Goal: Task Accomplishment & Management: Manage account settings

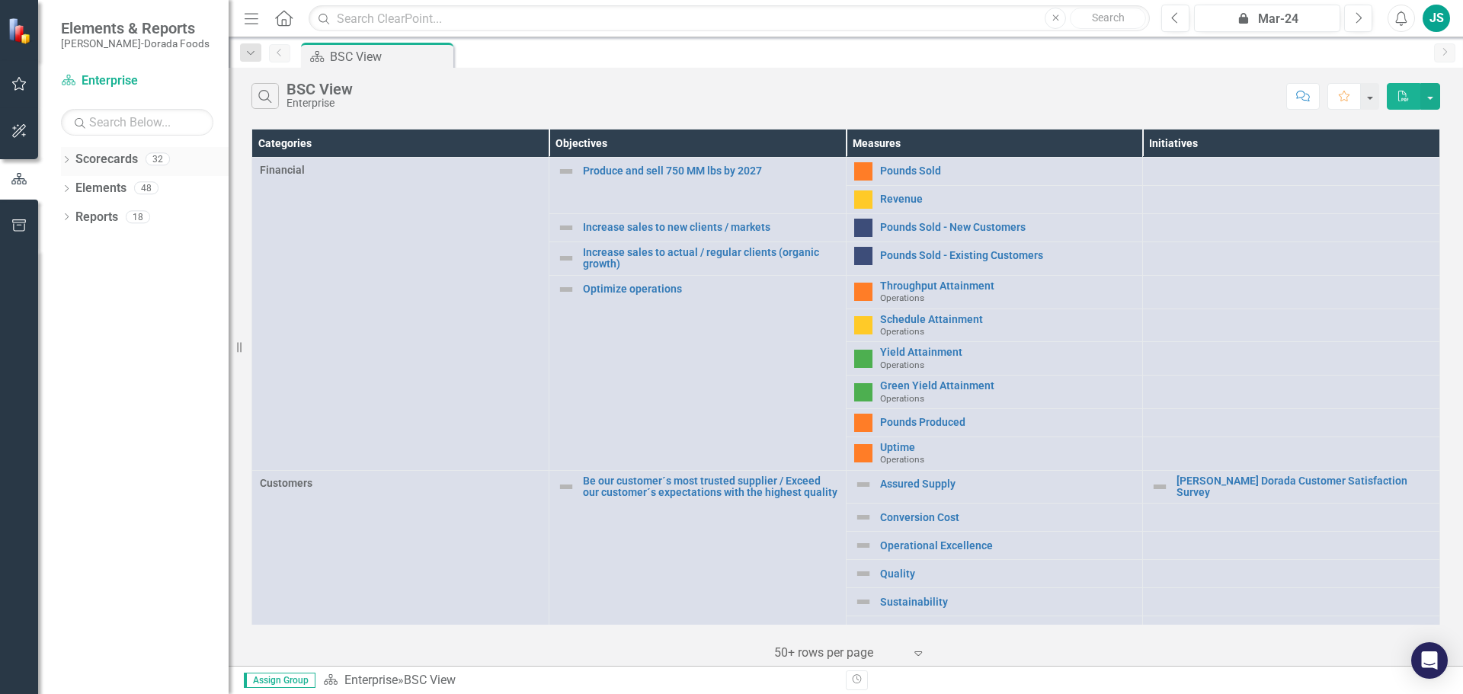
click at [70, 157] on icon "Dropdown" at bounding box center [66, 161] width 11 height 8
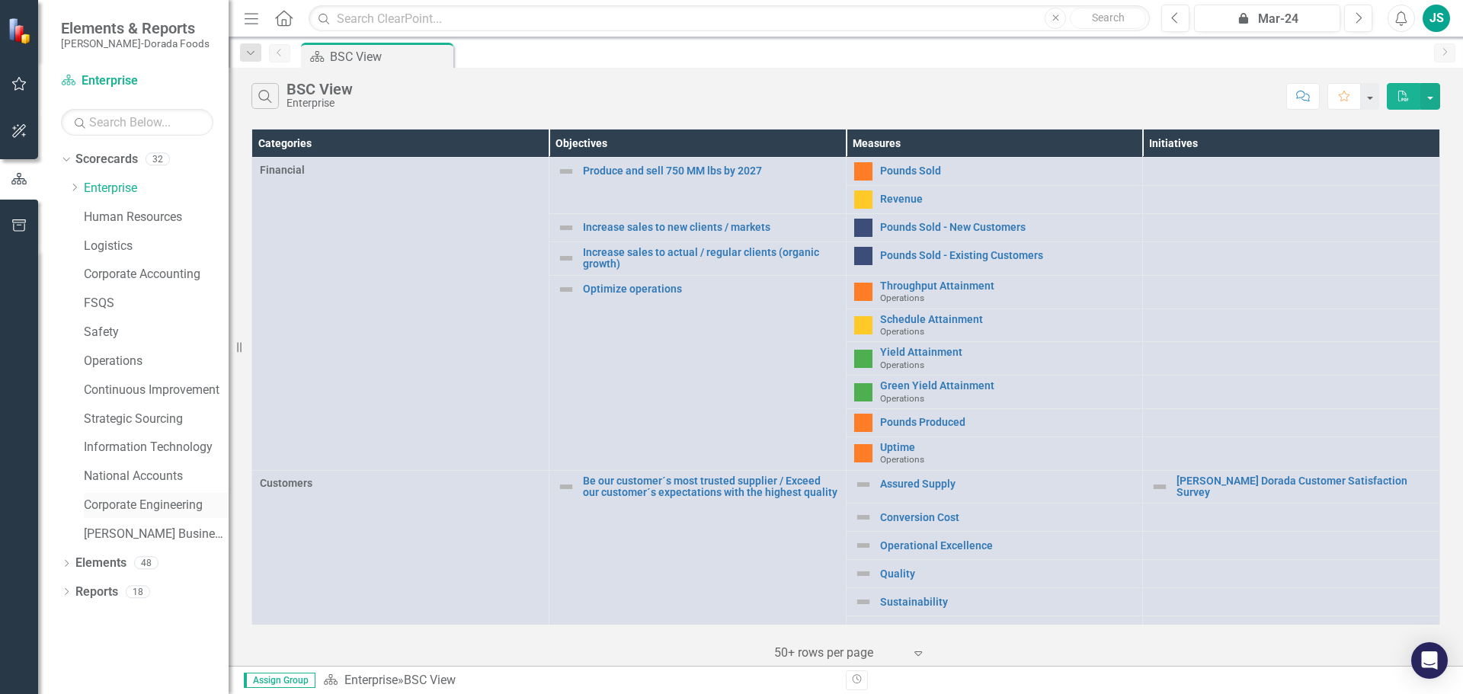
click at [145, 505] on link "Corporate Engineering" at bounding box center [156, 506] width 145 height 18
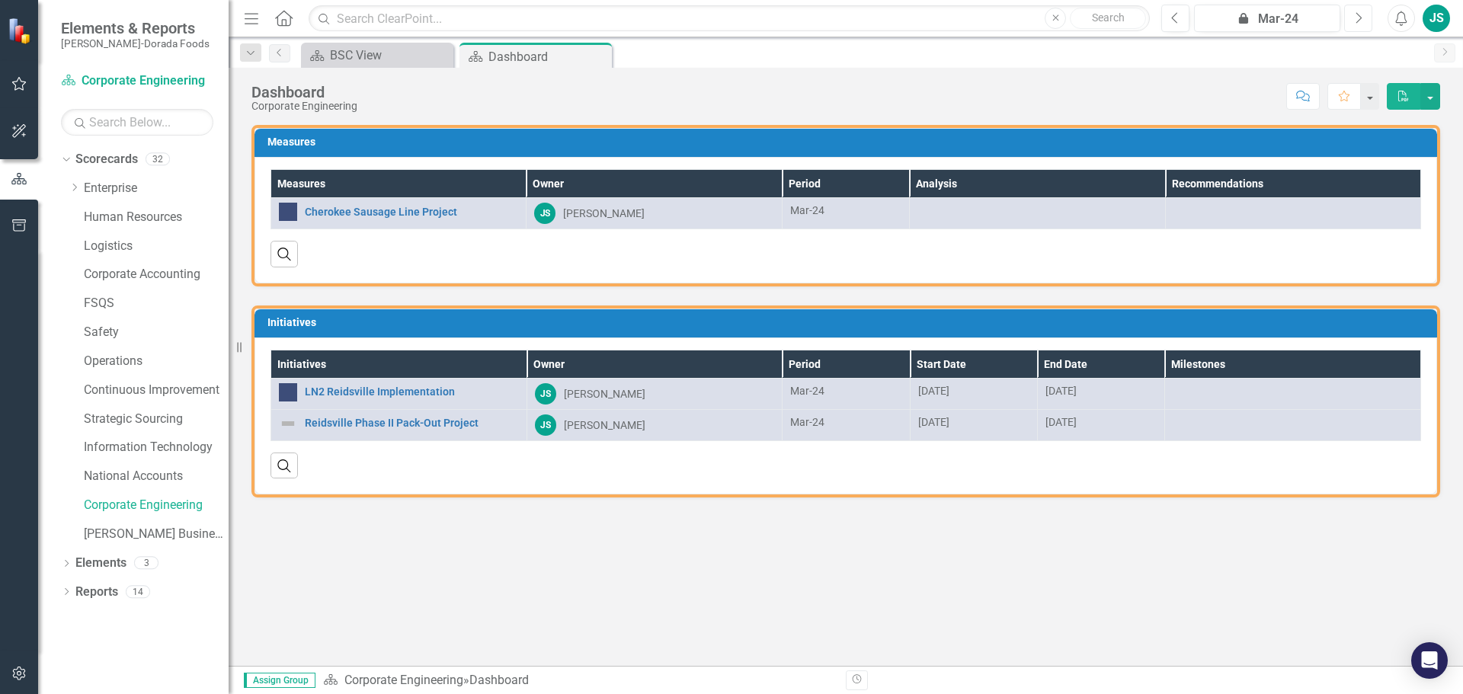
click at [1360, 16] on icon "button" at bounding box center [1359, 17] width 6 height 11
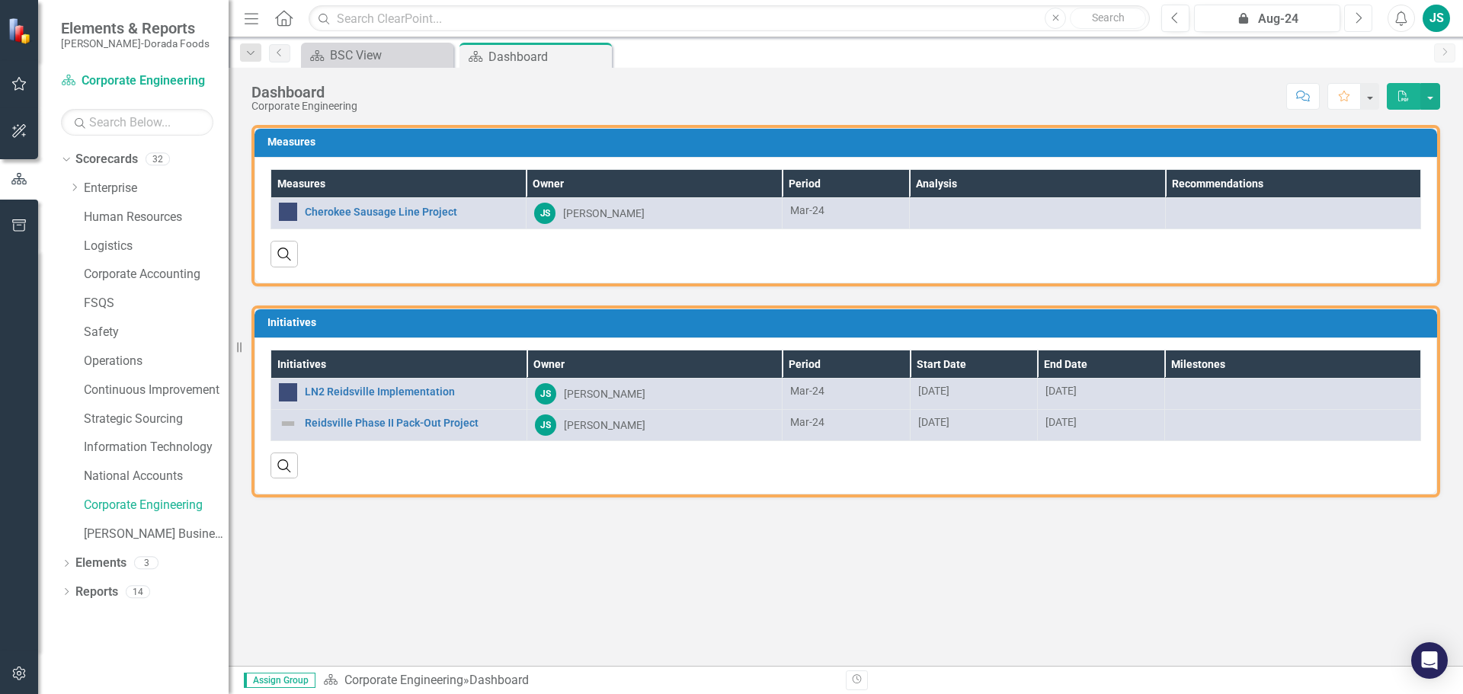
click at [1360, 16] on icon "button" at bounding box center [1359, 17] width 6 height 11
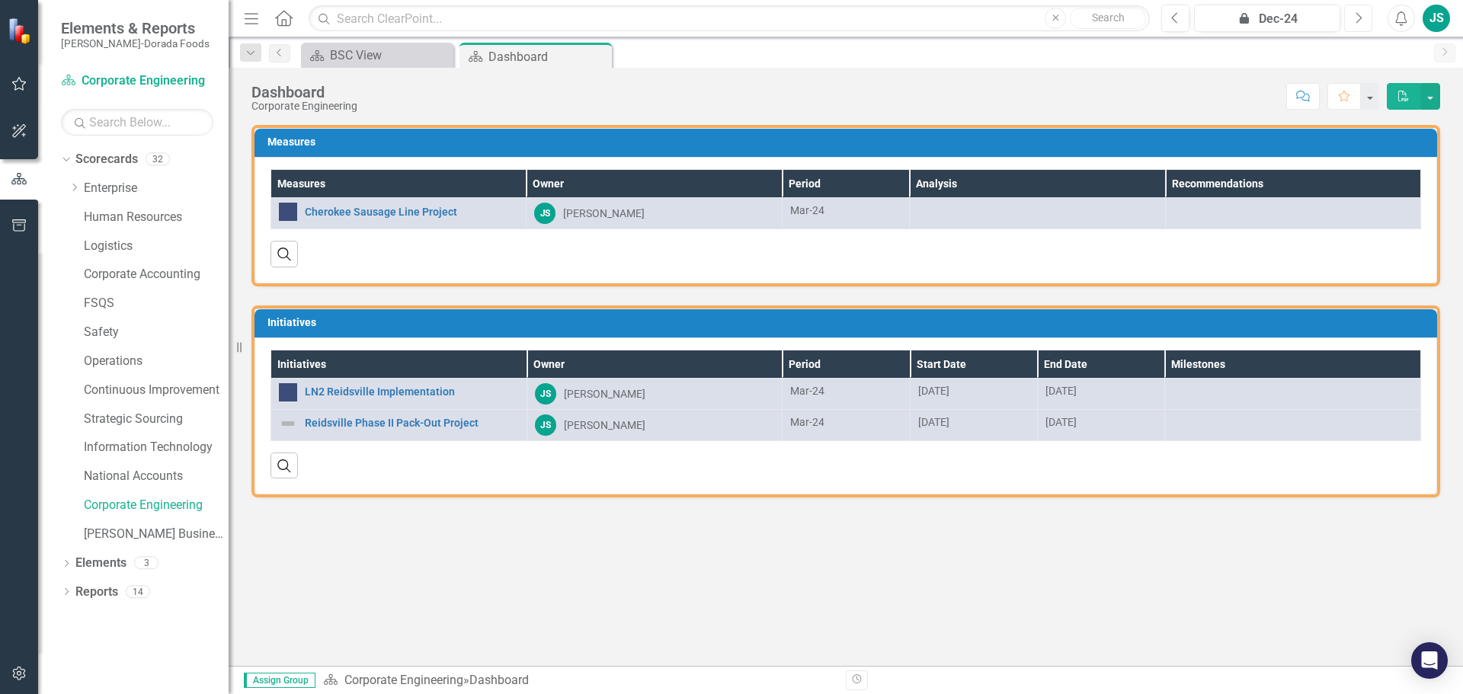
click at [1360, 16] on icon "button" at bounding box center [1359, 17] width 6 height 11
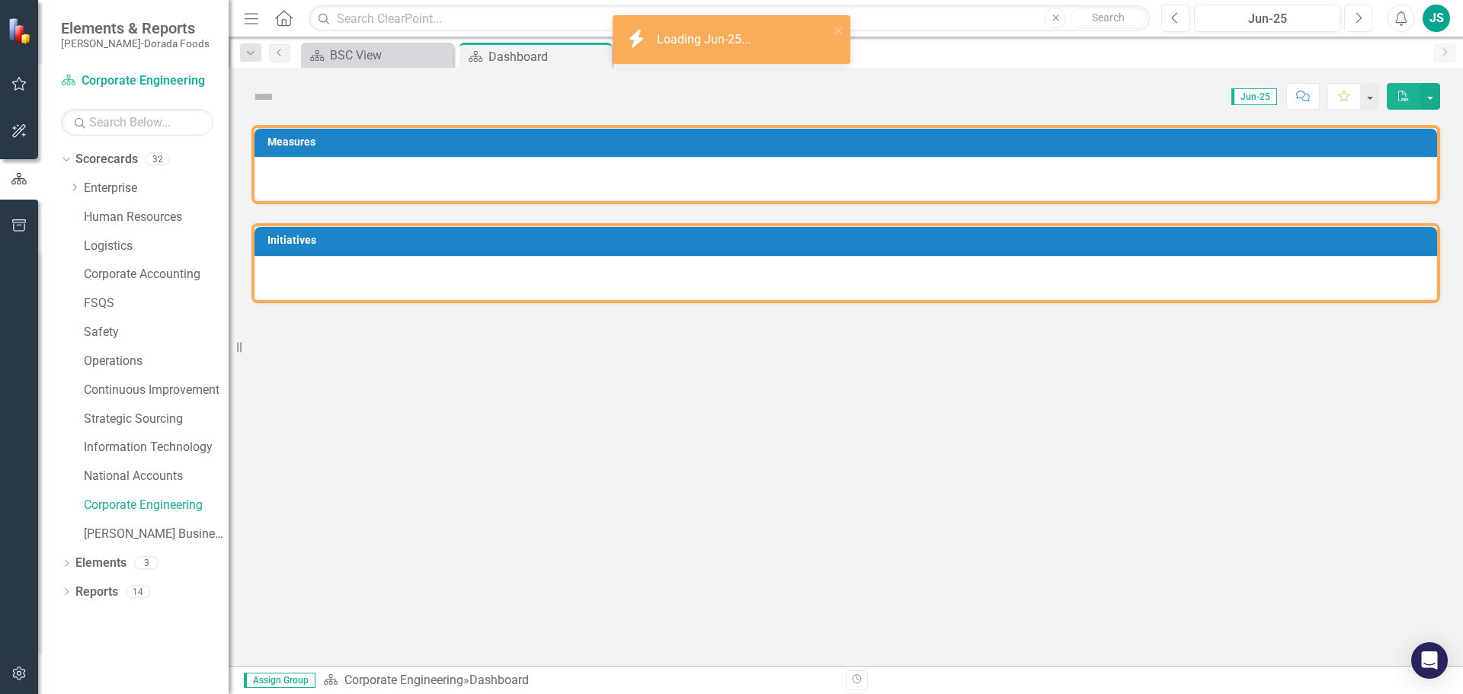
click at [1360, 16] on icon "button" at bounding box center [1359, 17] width 6 height 11
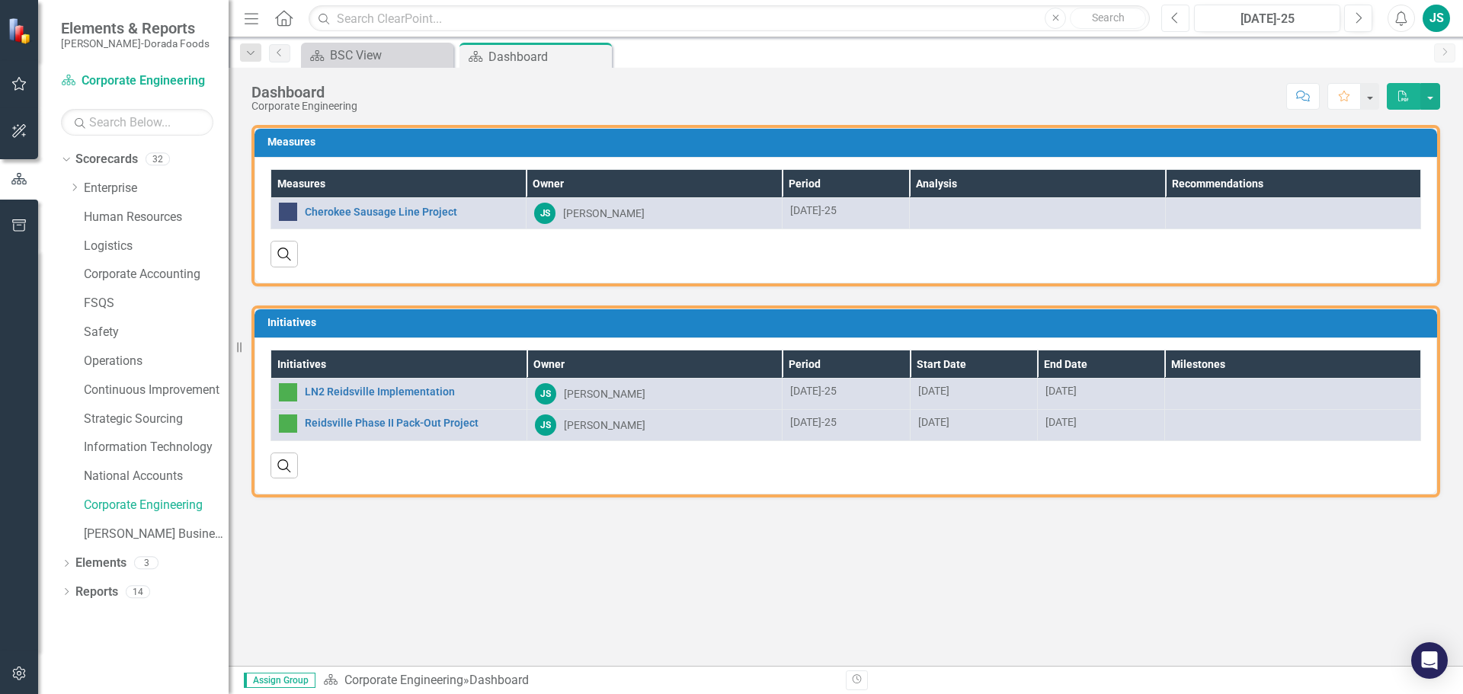
click at [1179, 17] on icon "Previous" at bounding box center [1175, 18] width 8 height 14
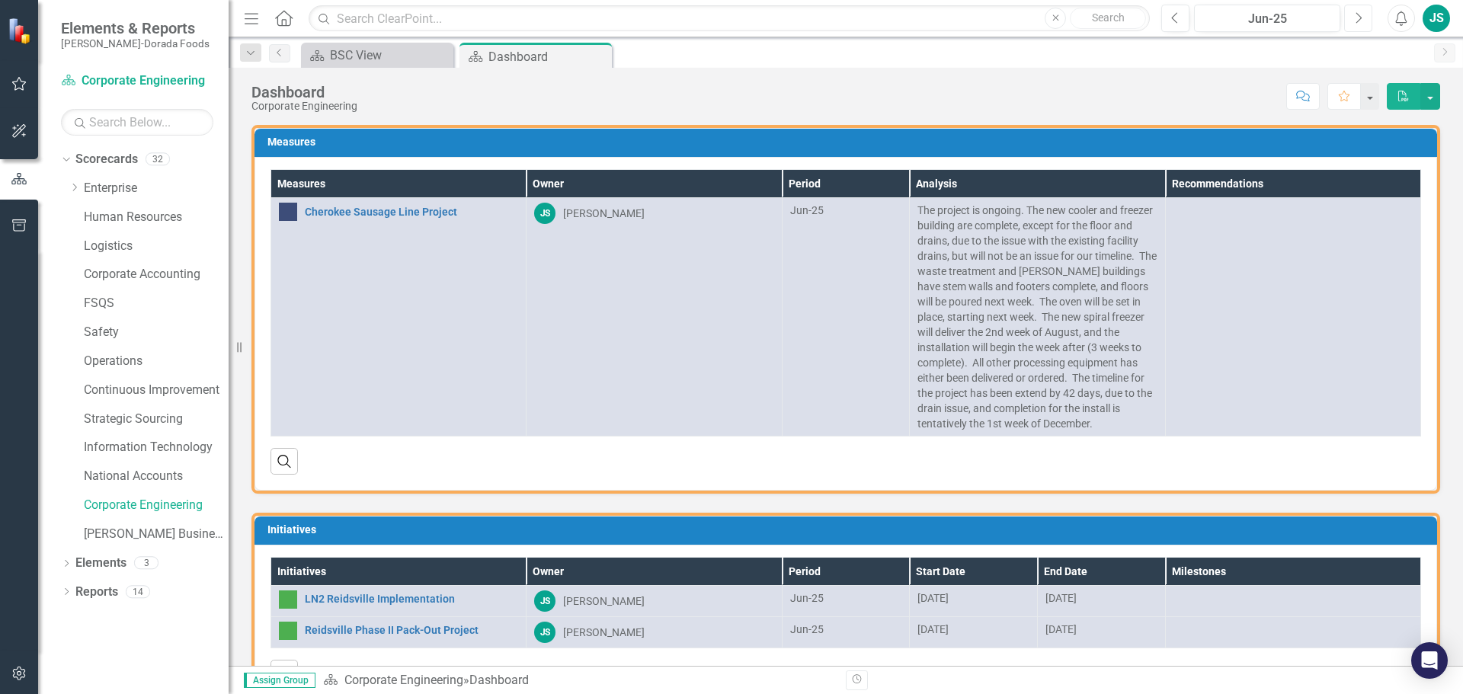
click at [1359, 16] on icon "button" at bounding box center [1359, 17] width 6 height 11
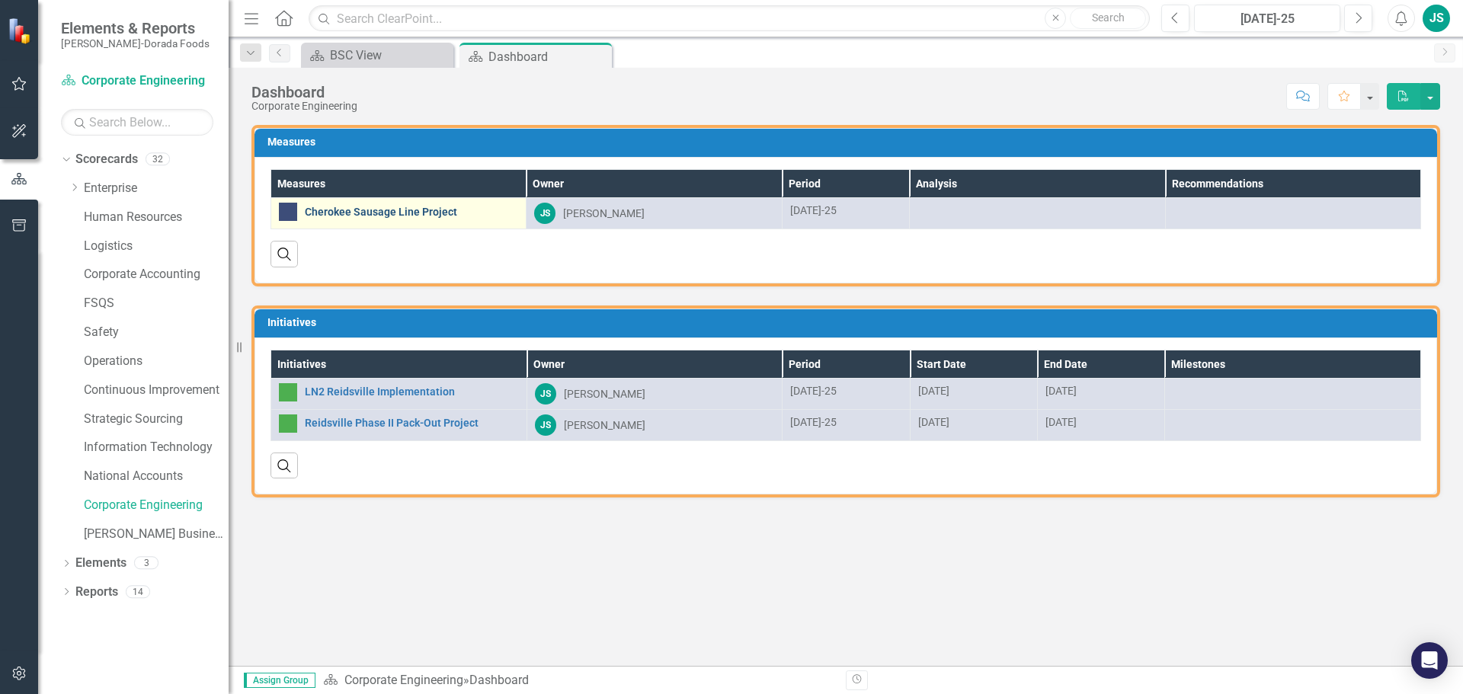
click at [375, 213] on link "Cherokee Sausage Line Project" at bounding box center [411, 212] width 213 height 11
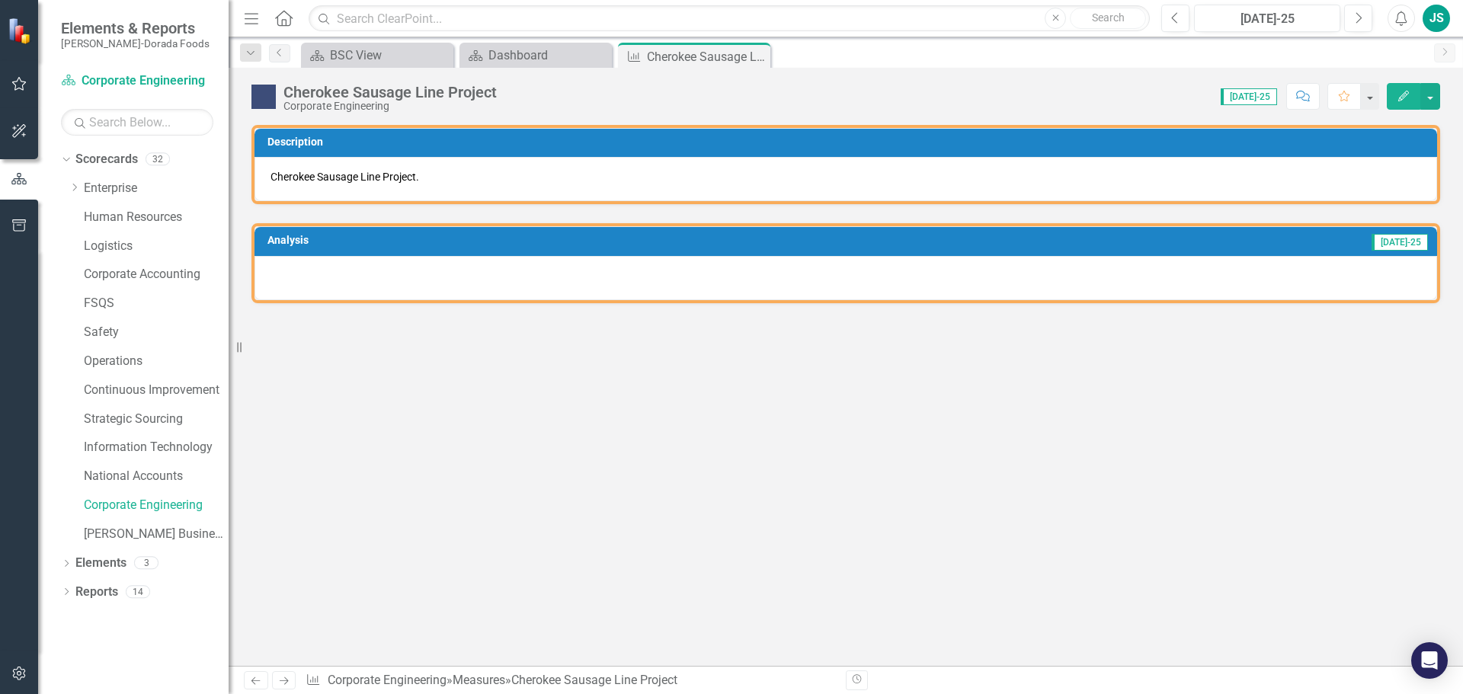
click at [365, 275] on div at bounding box center [846, 278] width 1183 height 44
click at [409, 242] on h3 "Analysis" at bounding box center [508, 240] width 482 height 11
click at [1385, 277] on div at bounding box center [846, 278] width 1183 height 44
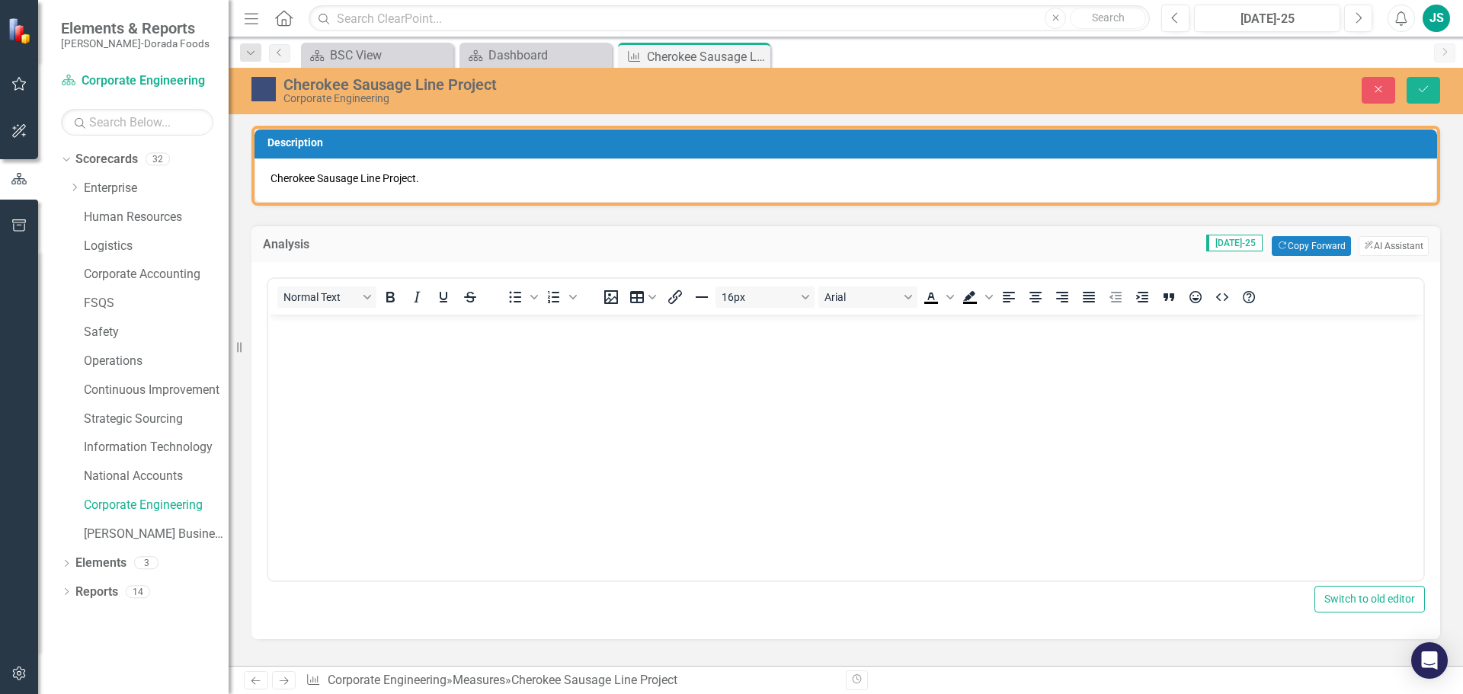
click at [340, 338] on body "Rich Text Area. Press ALT-0 for help." at bounding box center [845, 428] width 1155 height 229
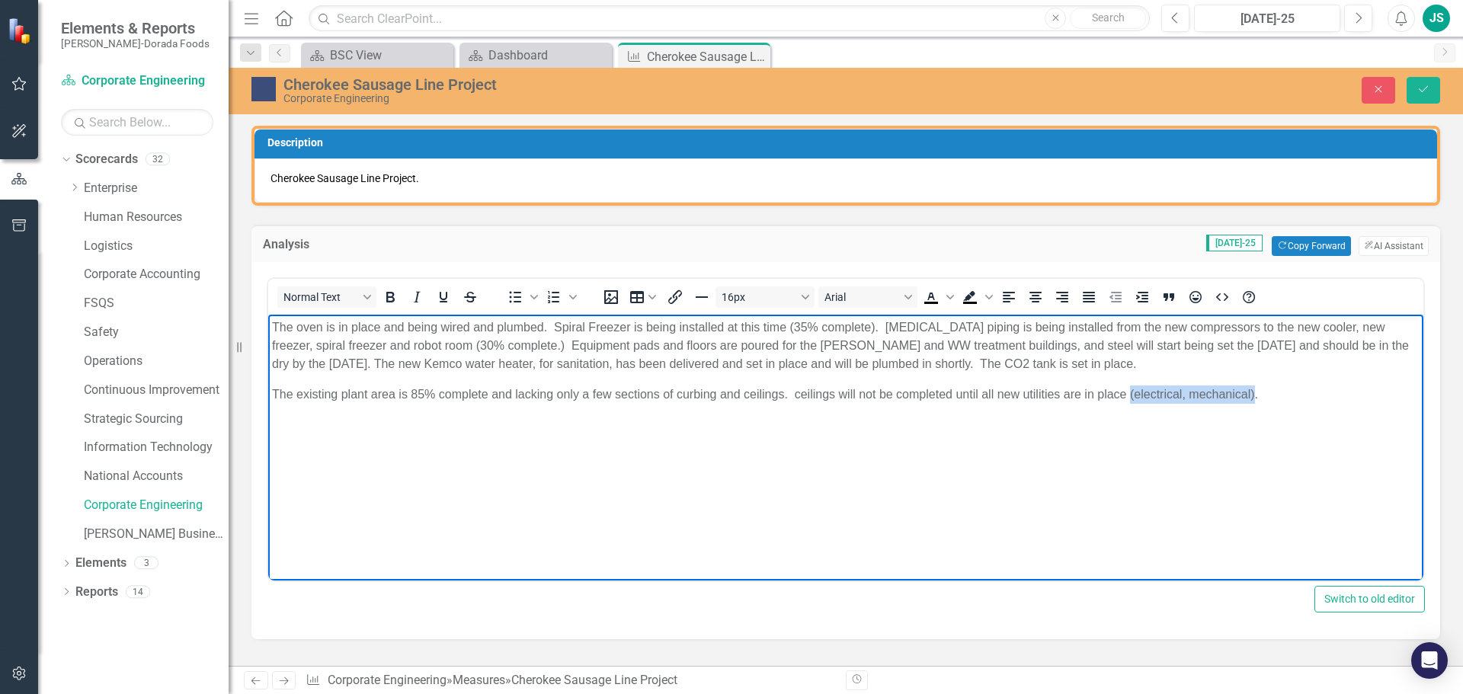
drag, startPoint x: 1129, startPoint y: 393, endPoint x: 1253, endPoint y: 392, distance: 124.2
click at [1253, 392] on p "The existing plant area is 85% complete and lacking only a few sections of curb…" at bounding box center [846, 394] width 1148 height 18
click at [1062, 393] on p "The existing plant area is 85% complete and lacking only a few sections of curb…" at bounding box center [846, 394] width 1148 height 18
click at [1256, 395] on p "The existing plant area is 85% complete and lacking only a few sections of curb…" at bounding box center [846, 394] width 1148 height 18
click at [1261, 393] on p "The existing plant area is 85% complete and lacking only a few sections of curb…" at bounding box center [846, 394] width 1148 height 18
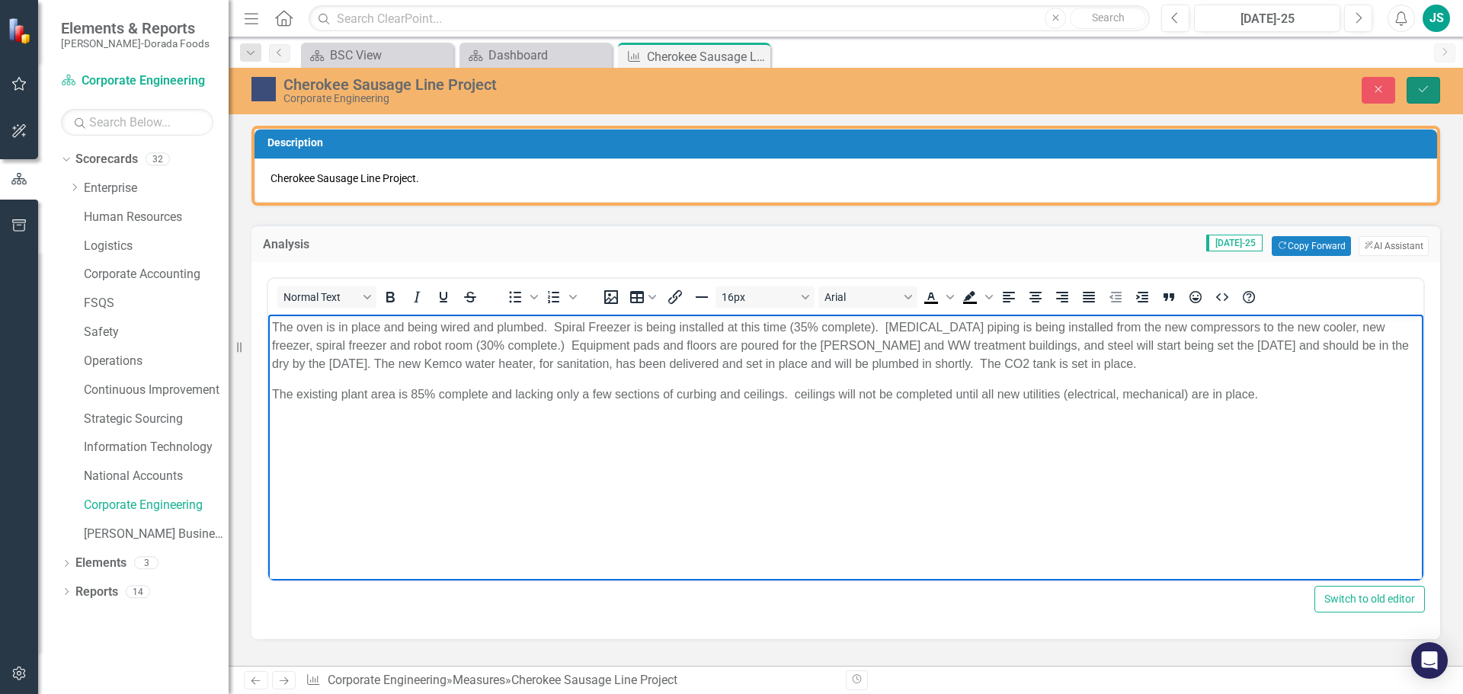
click at [1419, 90] on icon "Save" at bounding box center [1424, 89] width 14 height 11
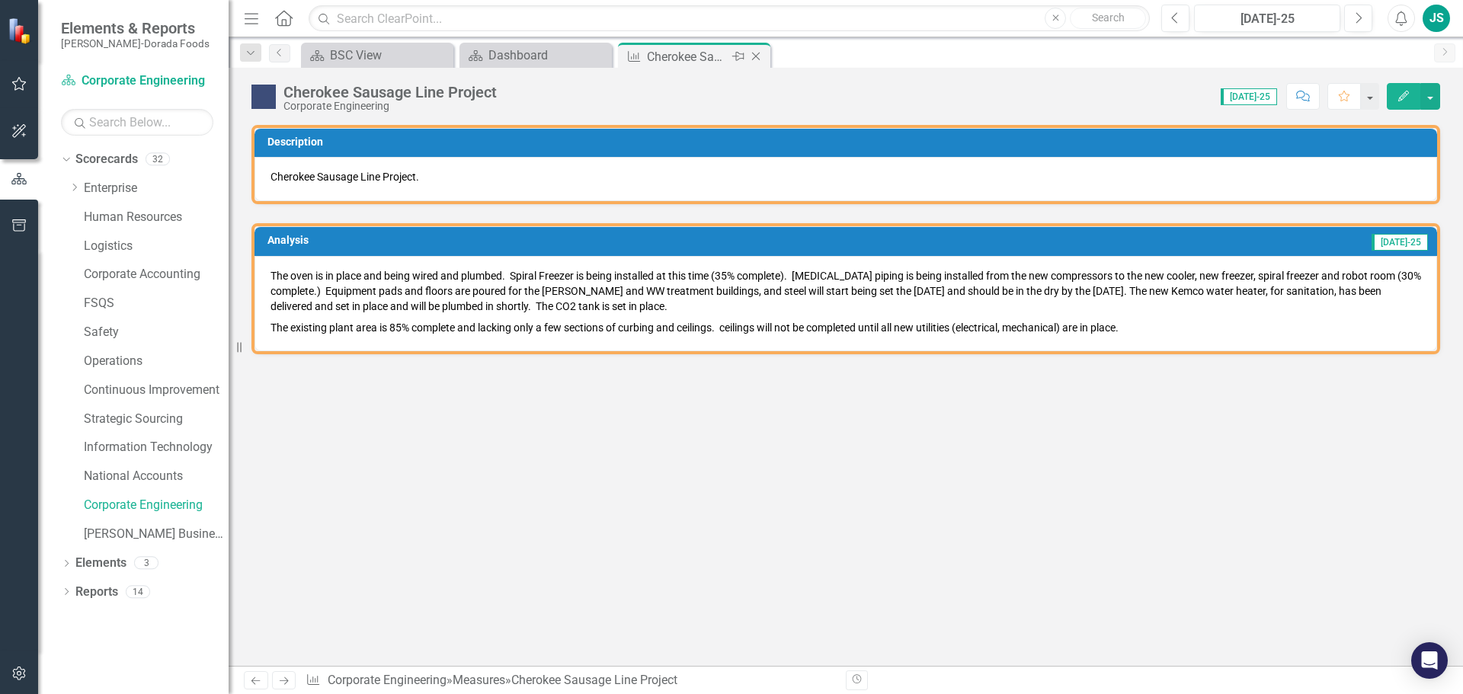
click at [754, 54] on icon at bounding box center [756, 57] width 8 height 8
